Goal: Check status: Check status

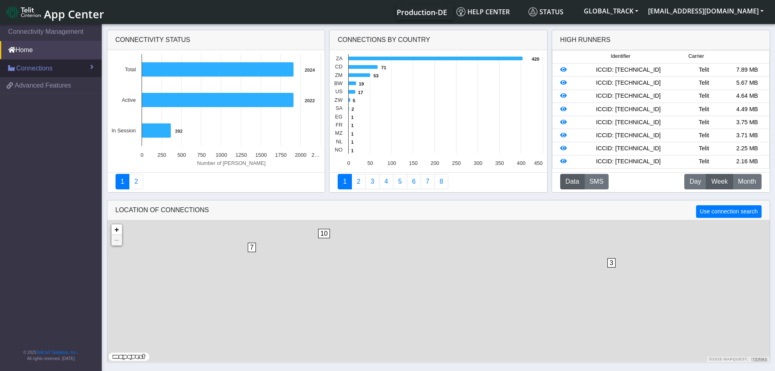
click at [59, 70] on link "Connections" at bounding box center [51, 68] width 102 height 18
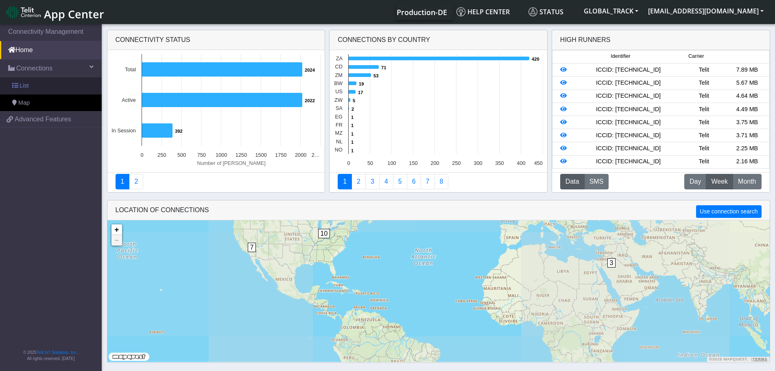
click at [60, 89] on link "List" at bounding box center [51, 85] width 102 height 17
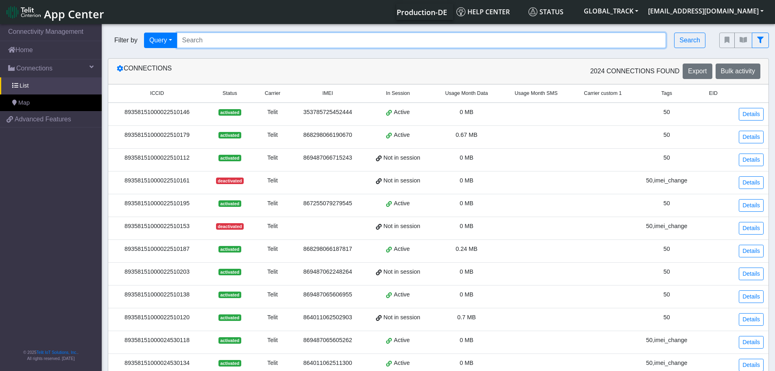
click at [186, 42] on input "Search..." at bounding box center [422, 40] width 490 height 15
paste input "867255079266310"
type input "867255079266310"
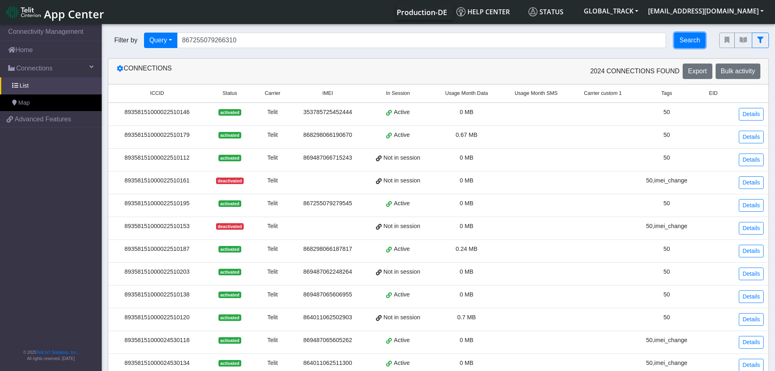
click at [690, 37] on button "Search" at bounding box center [689, 40] width 31 height 15
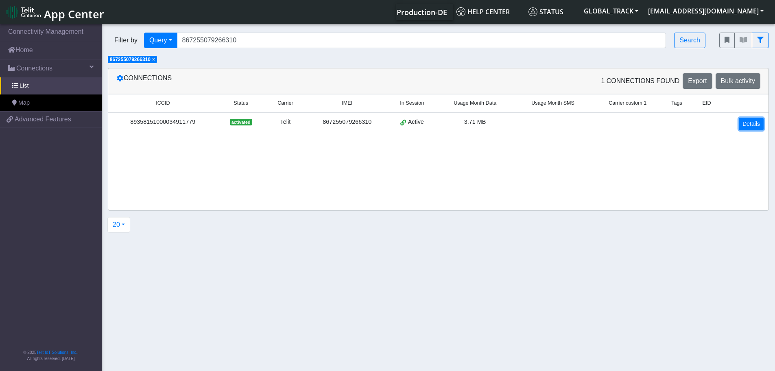
click at [743, 125] on link "Details" at bounding box center [751, 124] width 25 height 13
